Goal: Task Accomplishment & Management: Manage account settings

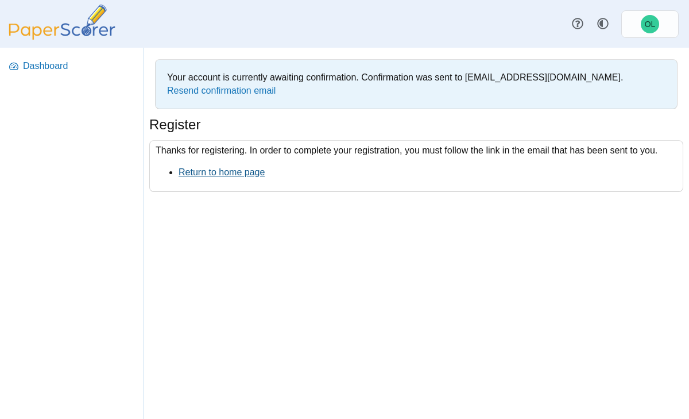
click at [200, 172] on link "Return to home page" at bounding box center [222, 172] width 86 height 10
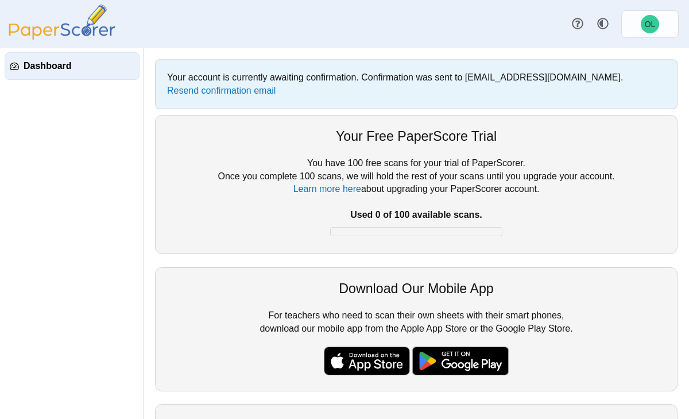
click at [56, 75] on link "Dashboard" at bounding box center [72, 66] width 135 height 28
click at [123, 67] on span "Dashboard" at bounding box center [79, 66] width 111 height 13
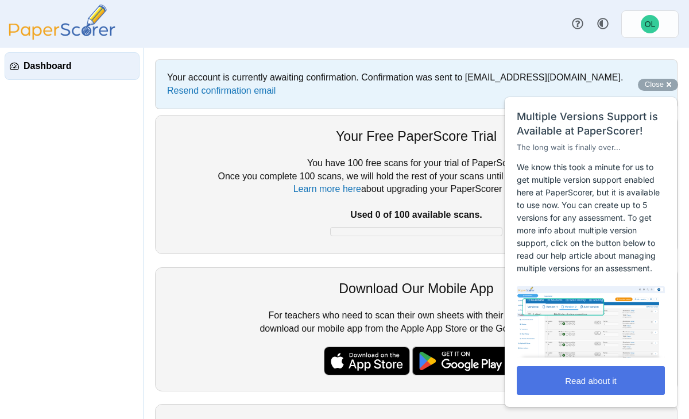
click at [547, 382] on button "Read about it" at bounding box center [591, 380] width 148 height 29
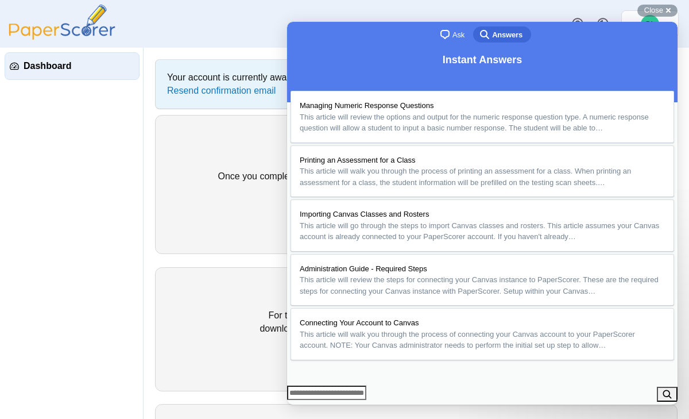
click at [308, 405] on button "Close" at bounding box center [298, 412] width 21 height 15
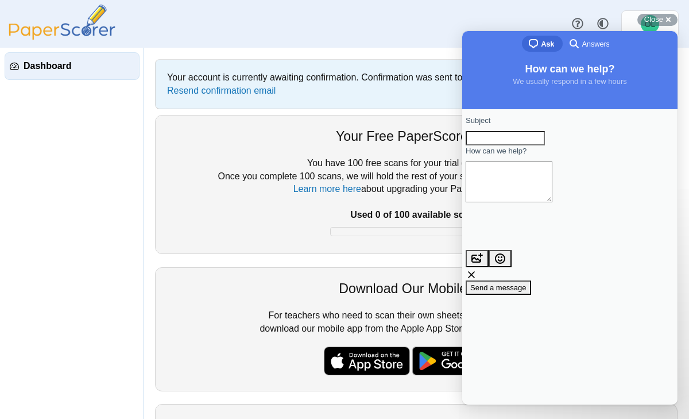
click at [477, 24] on div "Dashboard Style variation" at bounding box center [344, 24] width 689 height 48
click at [525, 157] on label "How can we help?" at bounding box center [496, 150] width 61 height 11
click at [525, 163] on textarea "How can we help?" at bounding box center [509, 181] width 87 height 41
click at [522, 146] on input "Subject" at bounding box center [505, 138] width 79 height 15
click at [456, 10] on div "Dashboard Style variation" at bounding box center [344, 24] width 689 height 48
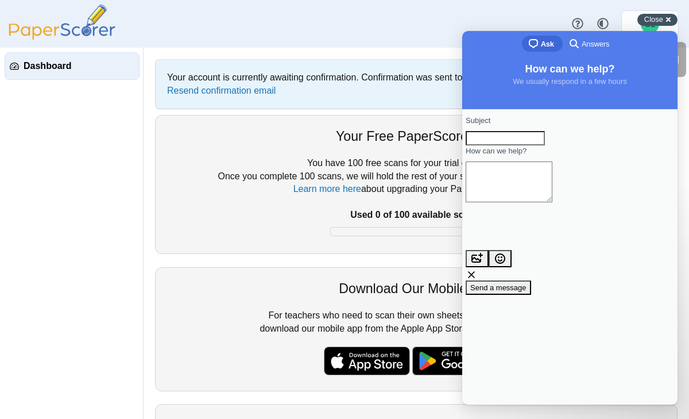
click at [647, 21] on span "Close" at bounding box center [653, 19] width 19 height 9
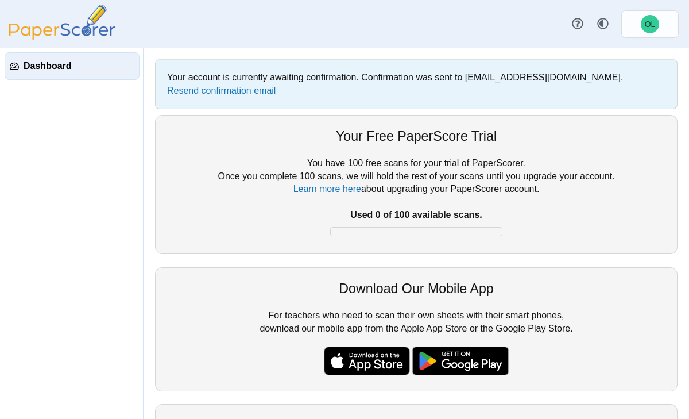
click at [110, 67] on span "Dashboard" at bounding box center [79, 66] width 111 height 13
click at [47, 69] on span "Dashboard" at bounding box center [79, 66] width 111 height 13
click at [208, 200] on div "You have 100 free scans for your trial of PaperScorer. Once you complete 100 sc…" at bounding box center [416, 199] width 498 height 85
click at [231, 89] on link "Resend confirmation email" at bounding box center [221, 91] width 109 height 10
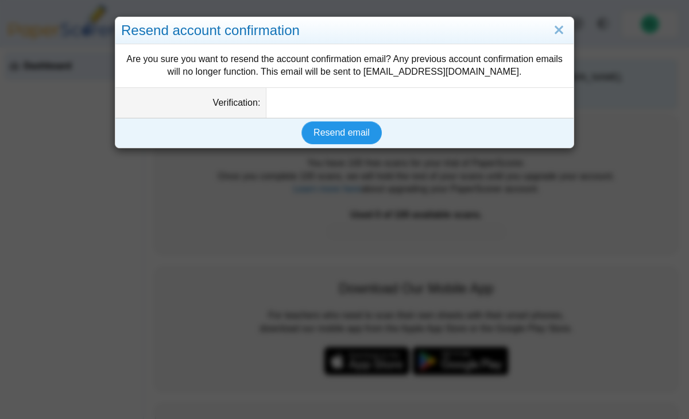
click at [341, 137] on span "Resend email" at bounding box center [342, 132] width 56 height 10
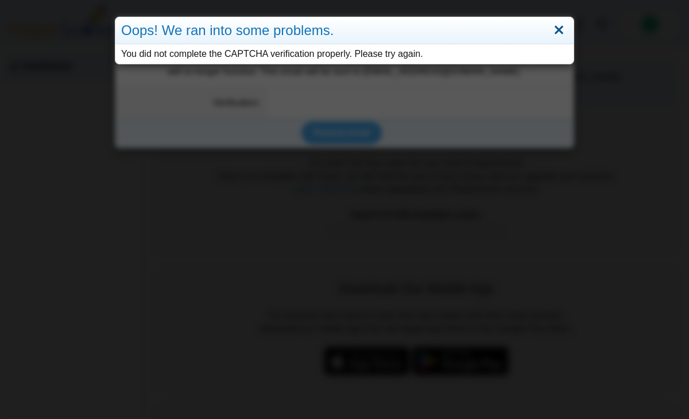
click at [561, 28] on link "Close" at bounding box center [559, 31] width 18 height 20
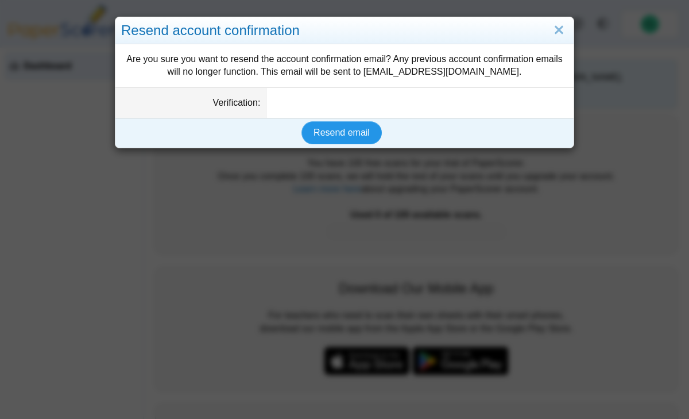
click at [345, 137] on span "Resend email" at bounding box center [342, 132] width 56 height 10
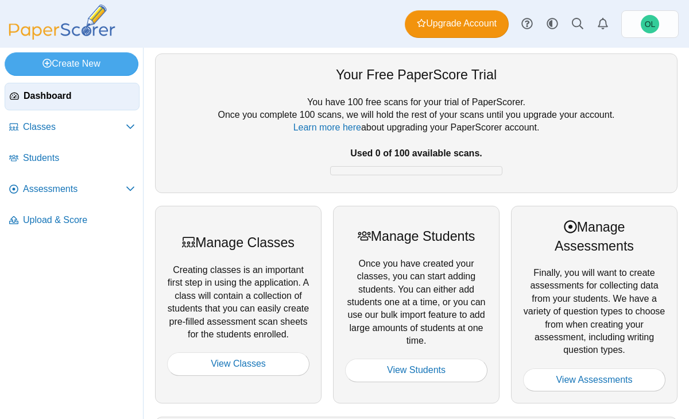
click at [200, 167] on div "You have 100 free scans for your trial of PaperScorer. Once you complete 100 sc…" at bounding box center [416, 138] width 498 height 85
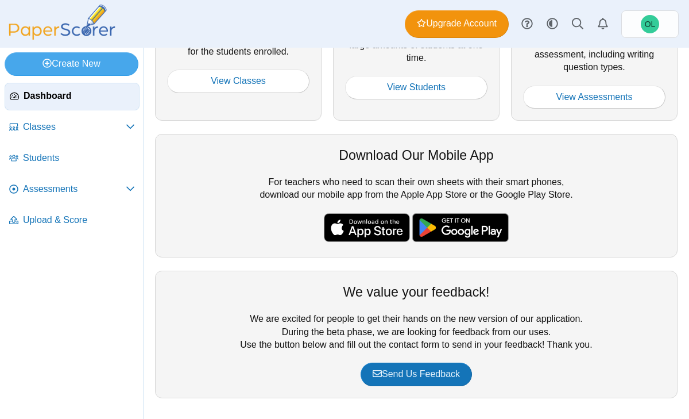
scroll to position [284, 0]
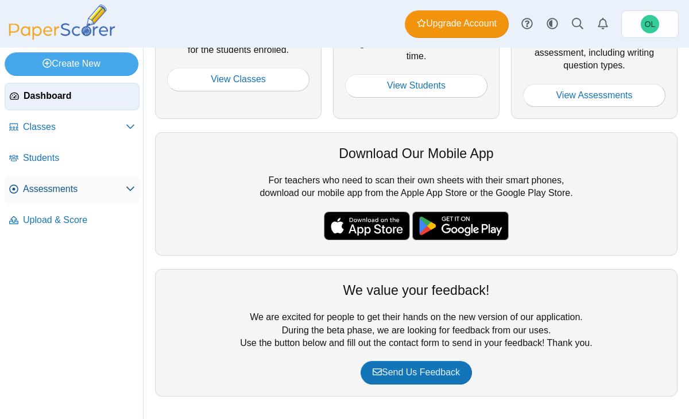
click at [109, 196] on link "Assessments" at bounding box center [72, 190] width 135 height 28
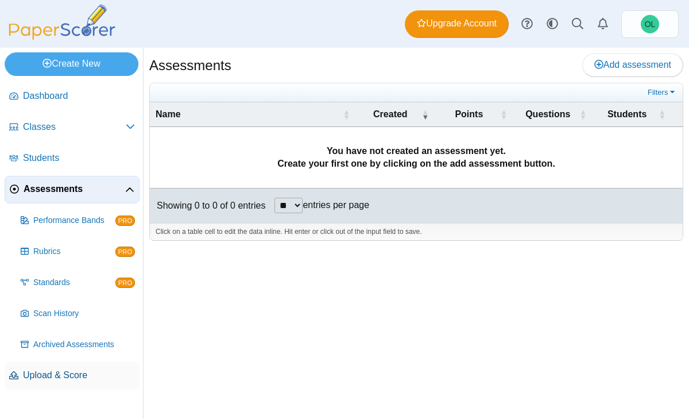
click at [103, 369] on span "Upload & Score" at bounding box center [79, 375] width 112 height 13
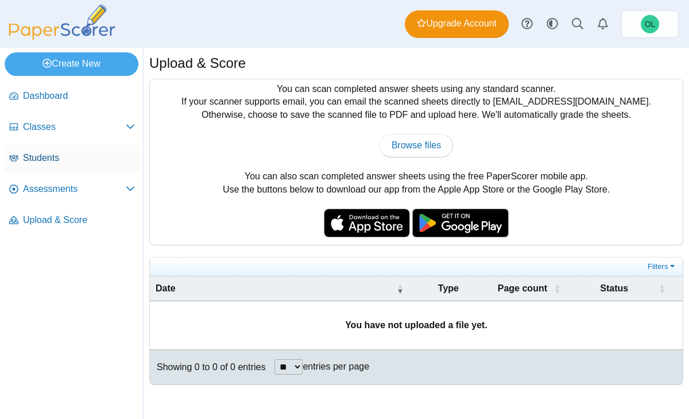
click at [106, 154] on span "Students" at bounding box center [79, 158] width 112 height 13
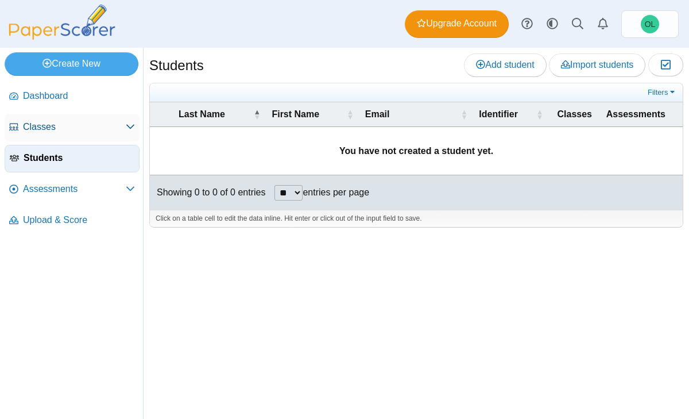
click at [107, 121] on span "Classes" at bounding box center [74, 127] width 103 height 13
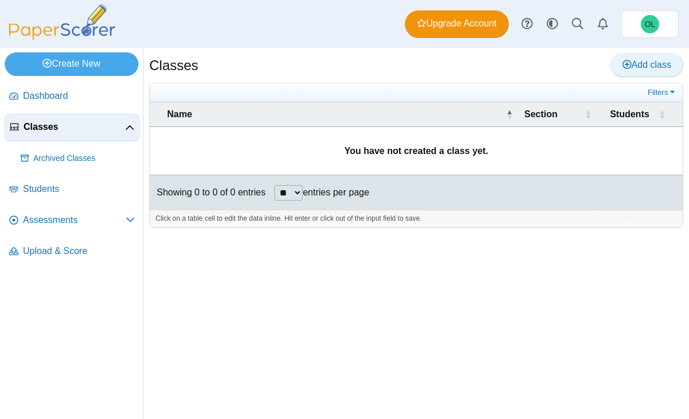
click at [622, 64] on icon at bounding box center [626, 64] width 9 height 9
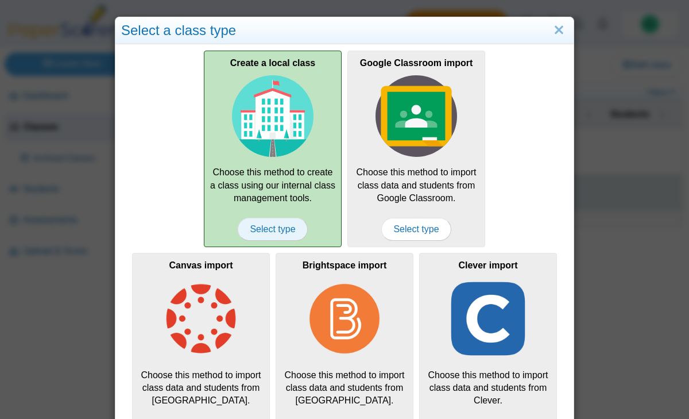
click at [303, 233] on span "Select type" at bounding box center [272, 229] width 69 height 23
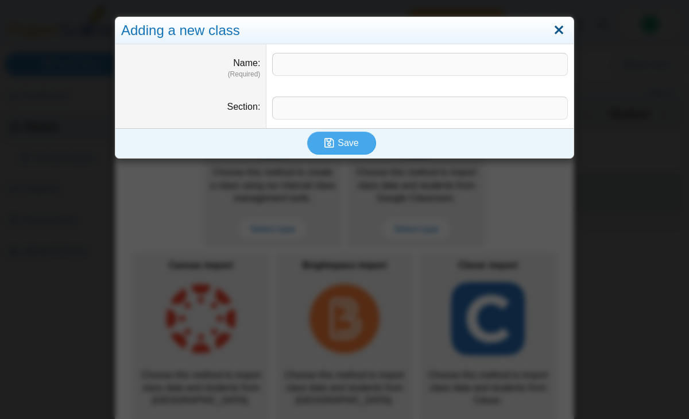
click at [563, 32] on link "Close" at bounding box center [559, 31] width 18 height 20
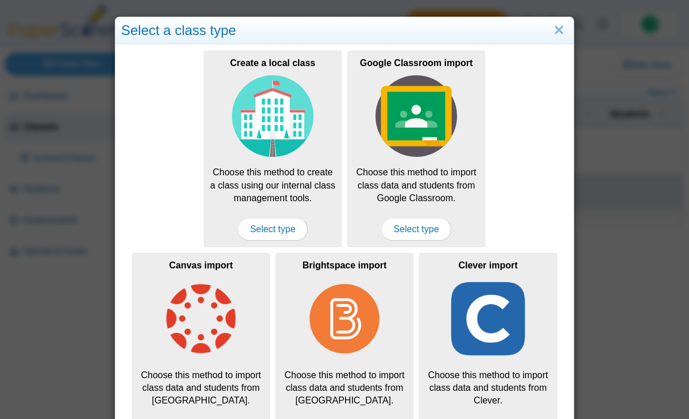
click at [502, 196] on div "Create a local class Choose this method to create a class using our internal cl…" at bounding box center [344, 149] width 447 height 202
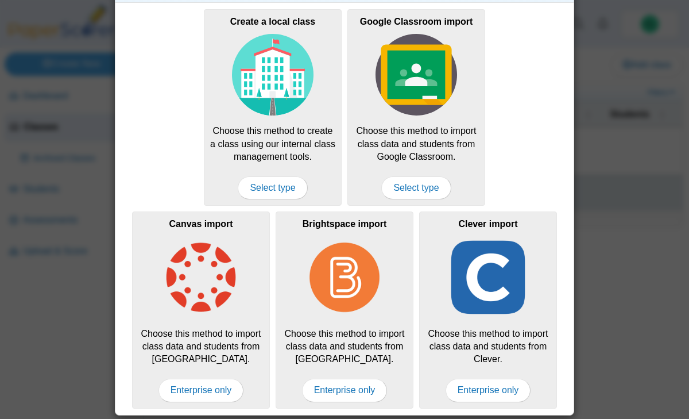
scroll to position [43, 0]
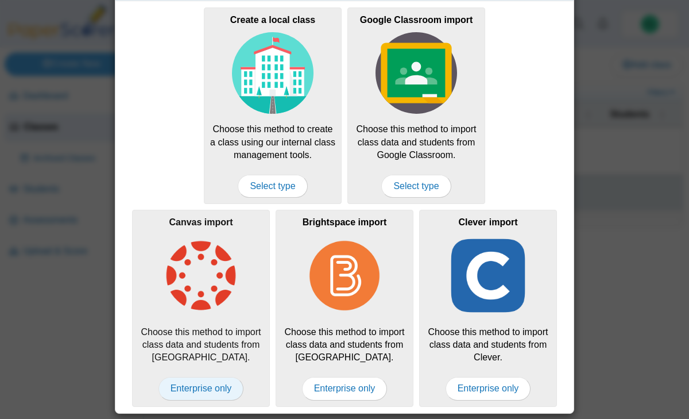
click at [218, 389] on span "Enterprise only" at bounding box center [201, 388] width 86 height 23
click at [205, 385] on span "Enterprise only" at bounding box center [201, 388] width 86 height 23
click at [183, 386] on span "Enterprise only" at bounding box center [201, 388] width 86 height 23
click at [189, 142] on div "Create a local class Choose this method to create a class using our internal cl…" at bounding box center [344, 106] width 447 height 202
click at [598, 230] on div "Select a class type Create a local class Choose this method to create a class u…" at bounding box center [344, 209] width 689 height 419
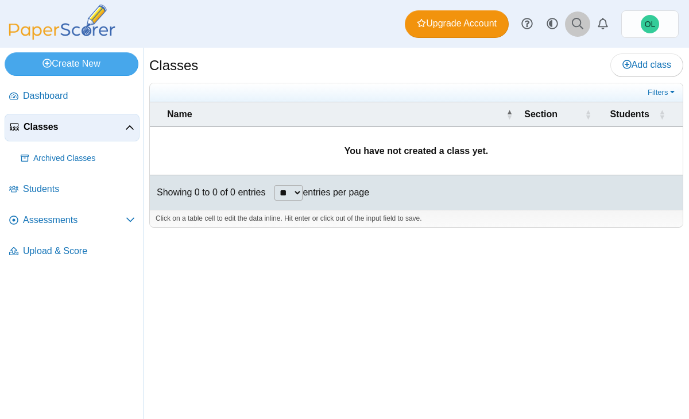
click at [582, 27] on icon at bounding box center [577, 23] width 11 height 11
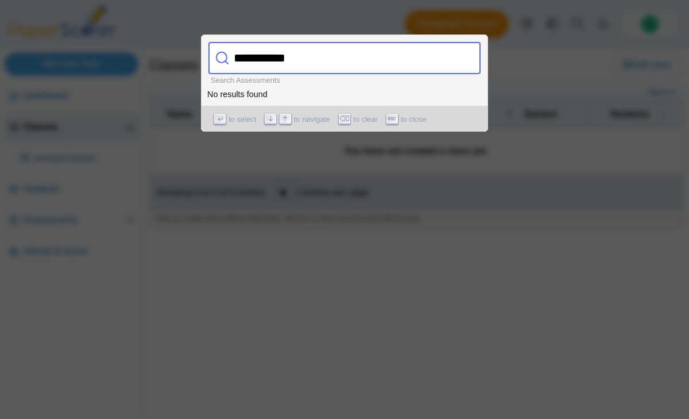
click at [236, 57] on input "**********" at bounding box center [332, 58] width 207 height 32
drag, startPoint x: 284, startPoint y: 60, endPoint x: 211, endPoint y: 68, distance: 73.3
click at [211, 68] on div "**********" at bounding box center [344, 58] width 272 height 32
click at [284, 53] on input "**********" at bounding box center [332, 58] width 207 height 32
drag, startPoint x: 283, startPoint y: 55, endPoint x: 214, endPoint y: 63, distance: 70.0
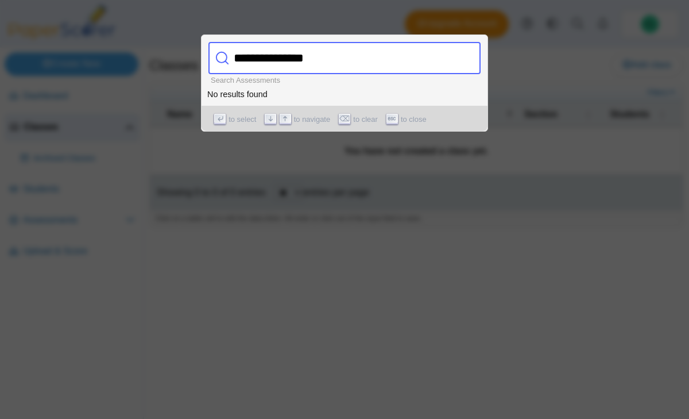
click at [214, 63] on div "**********" at bounding box center [344, 58] width 272 height 32
type input "*******"
click at [270, 219] on div at bounding box center [344, 209] width 689 height 419
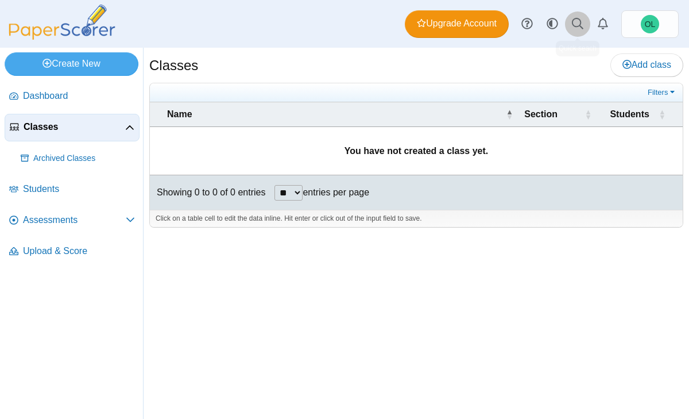
click at [577, 25] on icon at bounding box center [577, 23] width 11 height 11
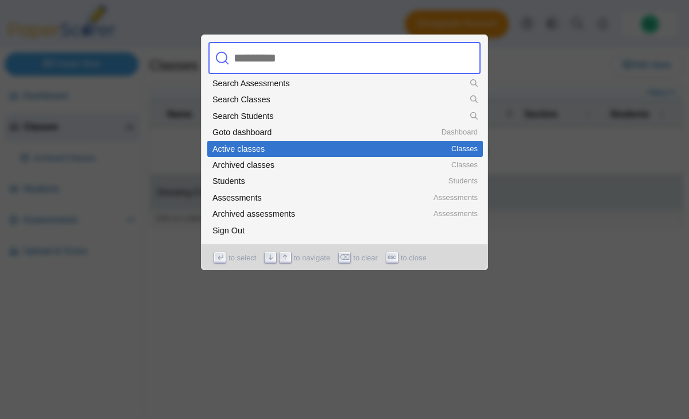
click at [405, 155] on li "Classes Active classes" at bounding box center [345, 149] width 276 height 16
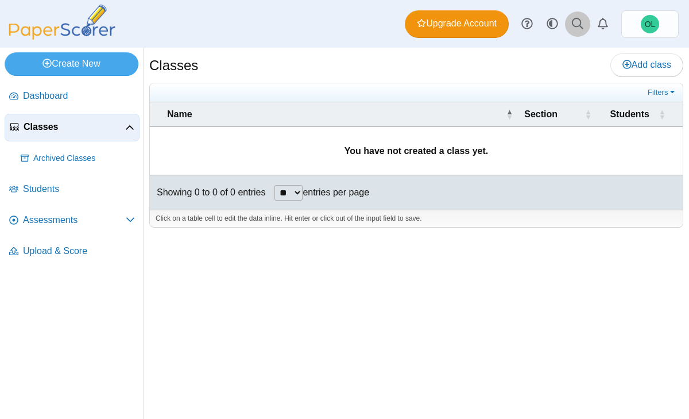
click at [575, 28] on icon at bounding box center [577, 23] width 11 height 11
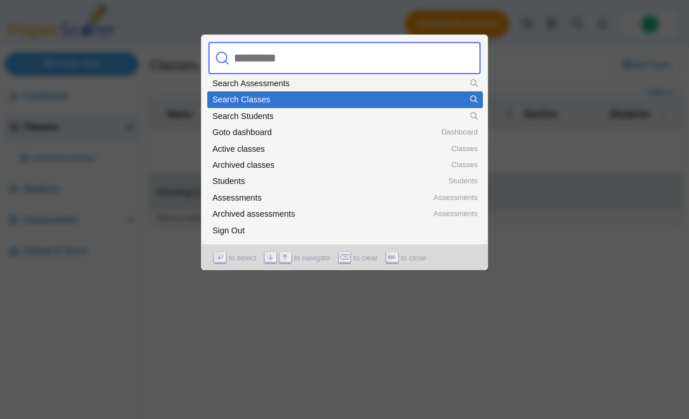
click at [478, 92] on li "Search Classes" at bounding box center [345, 99] width 276 height 16
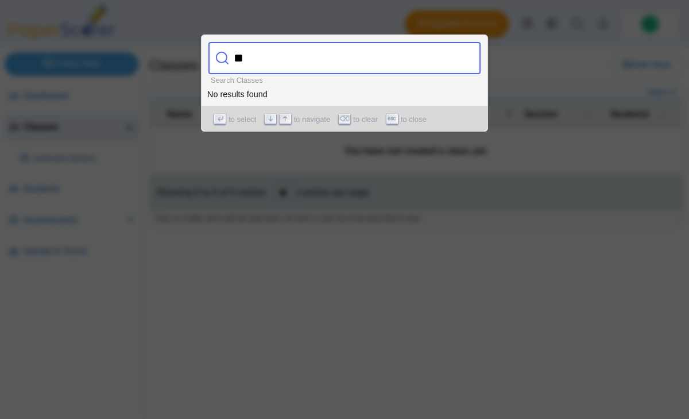
type input "*"
type input "**"
click at [455, 191] on div at bounding box center [344, 209] width 689 height 419
